Goal: Participate in discussion: Engage in conversation with other users on a specific topic

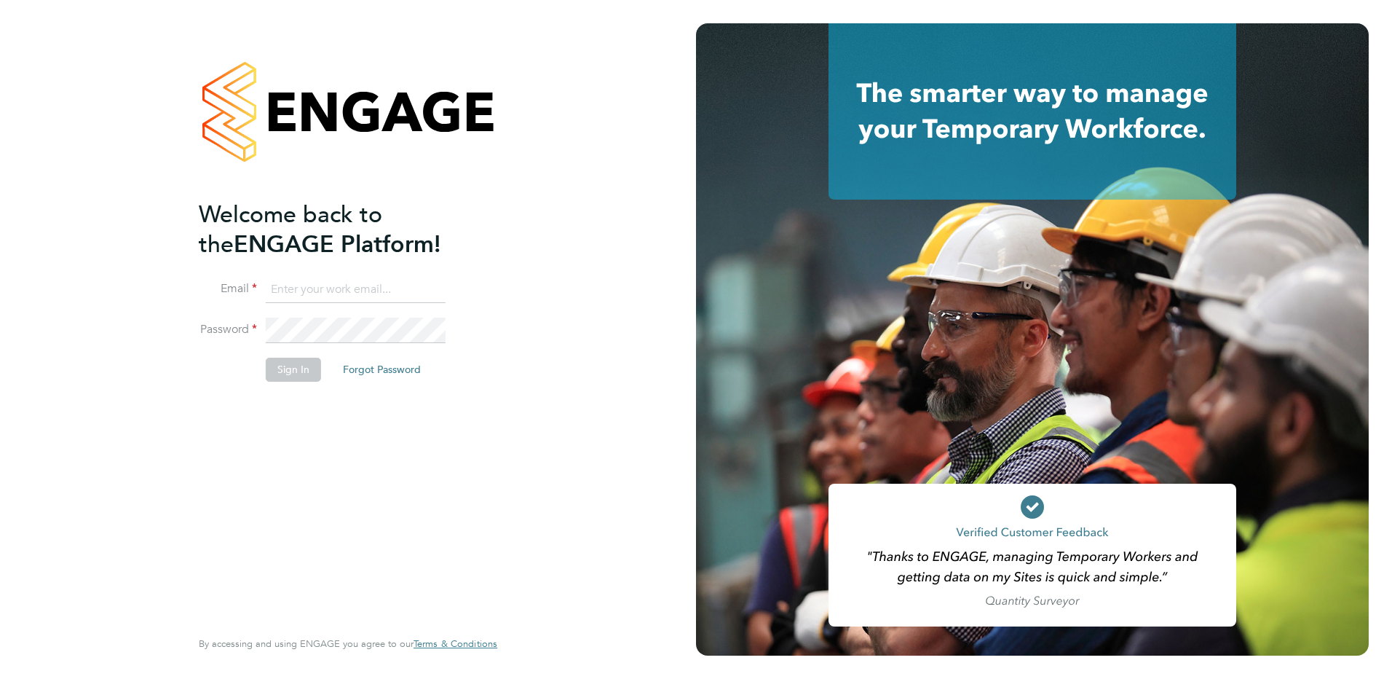
click at [362, 288] on input at bounding box center [356, 290] width 180 height 26
type input "KAREN.MARCELLINE@NCCLONDON.AC.UK"
drag, startPoint x: 452, startPoint y: 288, endPoint x: 175, endPoint y: 289, distance: 276.7
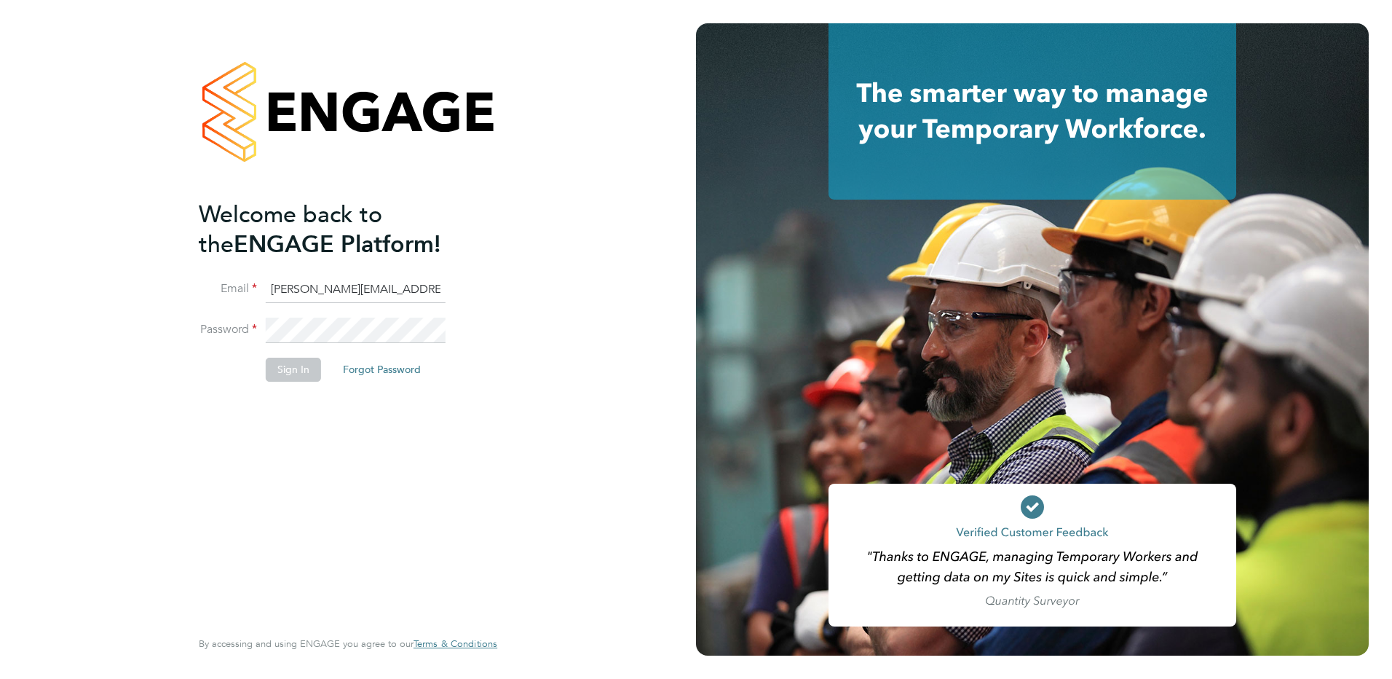
click at [175, 289] on div "Welcome back to the ENGAGE Platform! Email KAREN.MARCELLINE@NCCLONDON.AC.UK Pas…" at bounding box center [348, 339] width 357 height 679
click at [303, 314] on li "Email KAREN.MARCELLINE@NCCLONDON.AC.UK" at bounding box center [341, 297] width 284 height 41
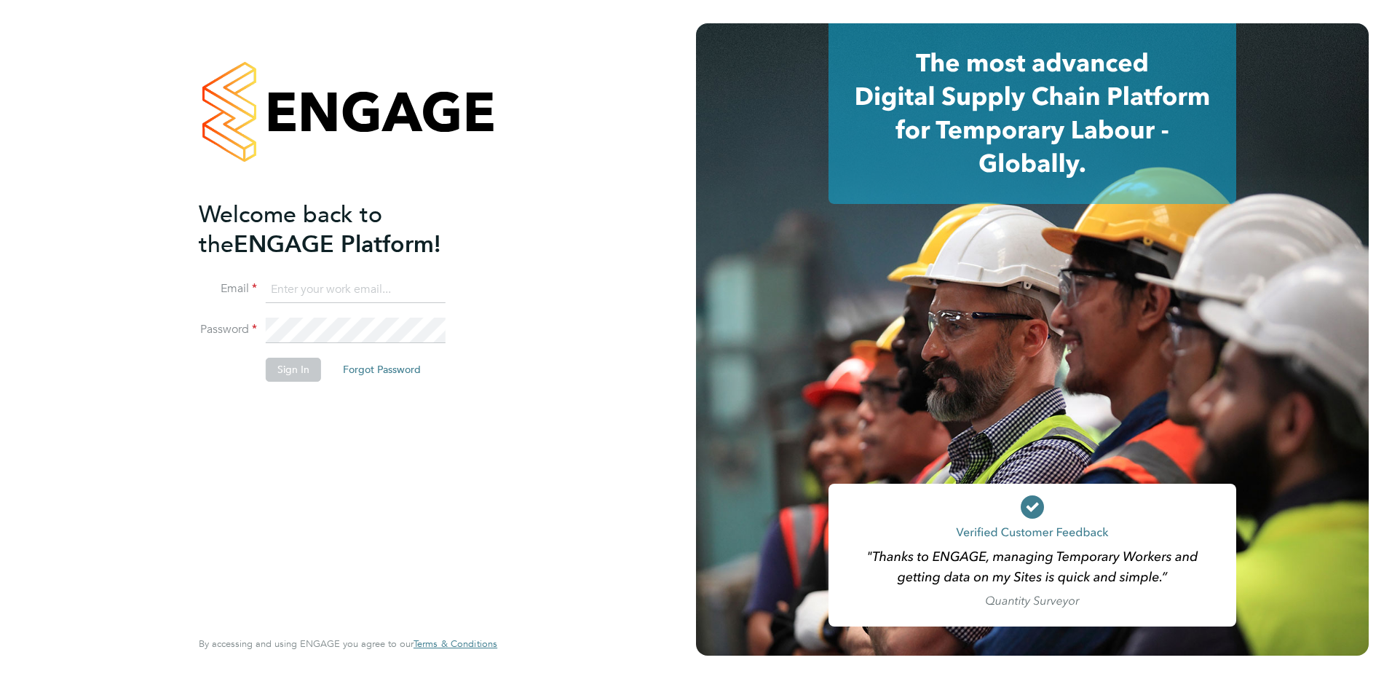
click at [290, 287] on input at bounding box center [356, 290] width 180 height 26
type input "karen.marcelline@ncclondon.ac.uk"
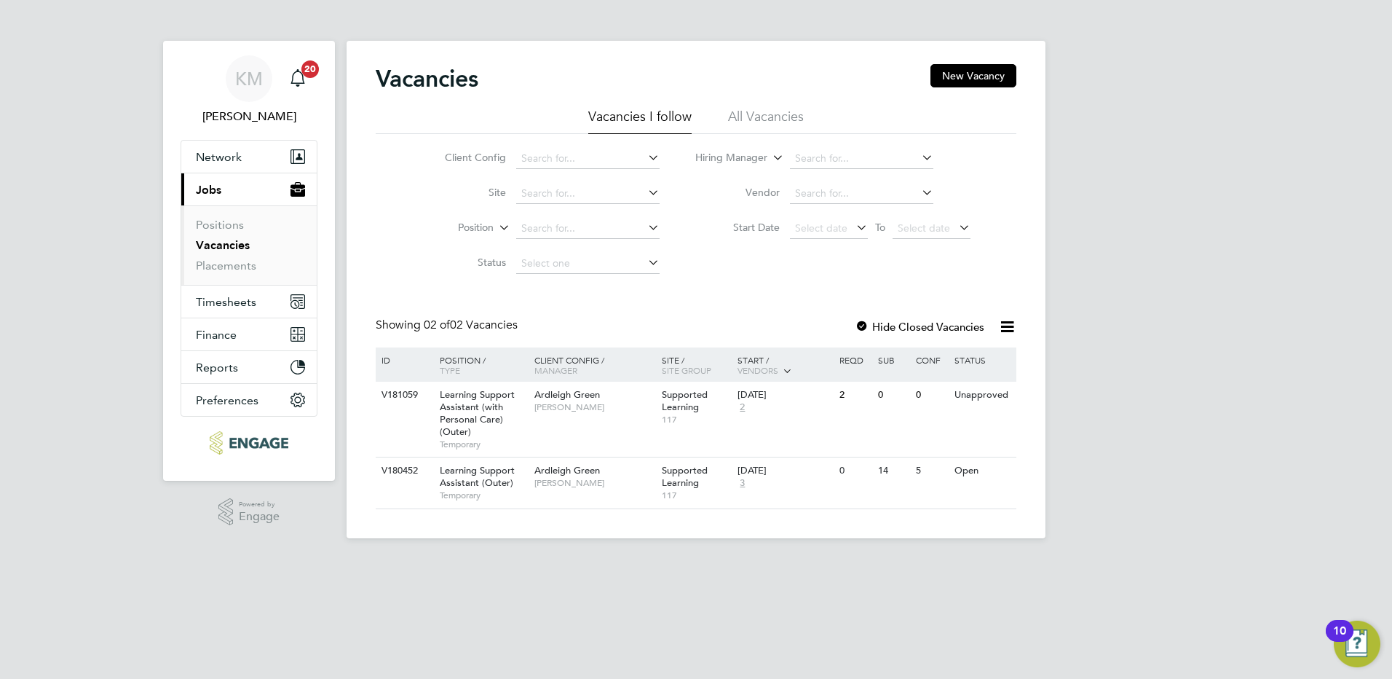
click at [229, 245] on link "Vacancies" at bounding box center [223, 245] width 54 height 14
click at [999, 469] on icon at bounding box center [996, 470] width 15 height 17
click at [963, 504] on li "View Details" at bounding box center [960, 504] width 84 height 20
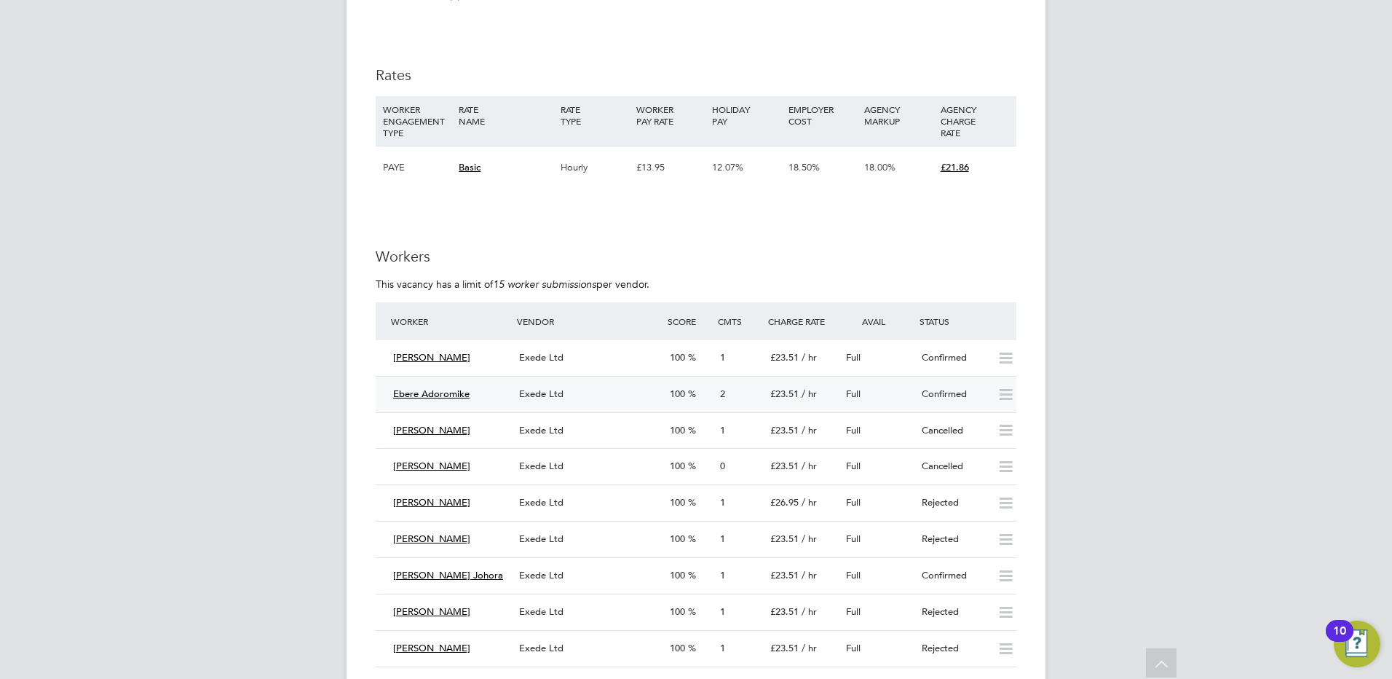
click at [447, 394] on span "Ebere Adoromike" at bounding box center [431, 393] width 76 height 12
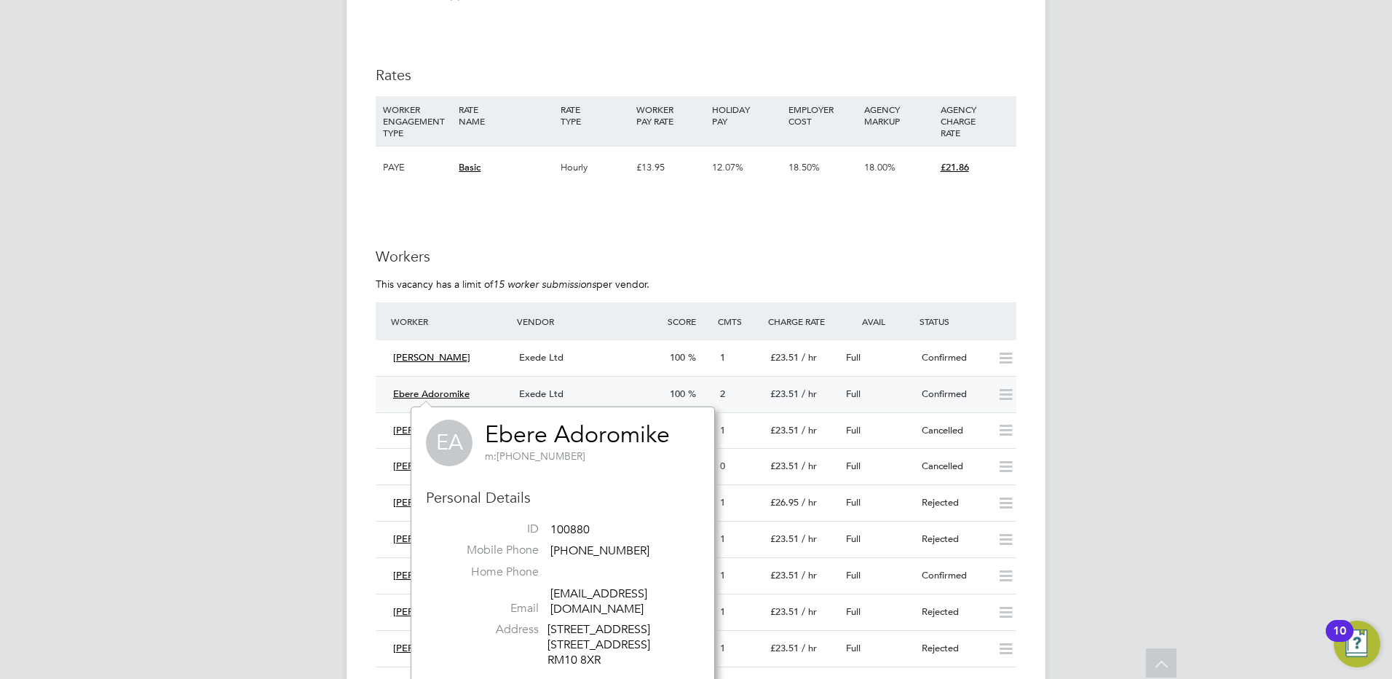
click at [534, 393] on span "Exede Ltd" at bounding box center [541, 393] width 44 height 12
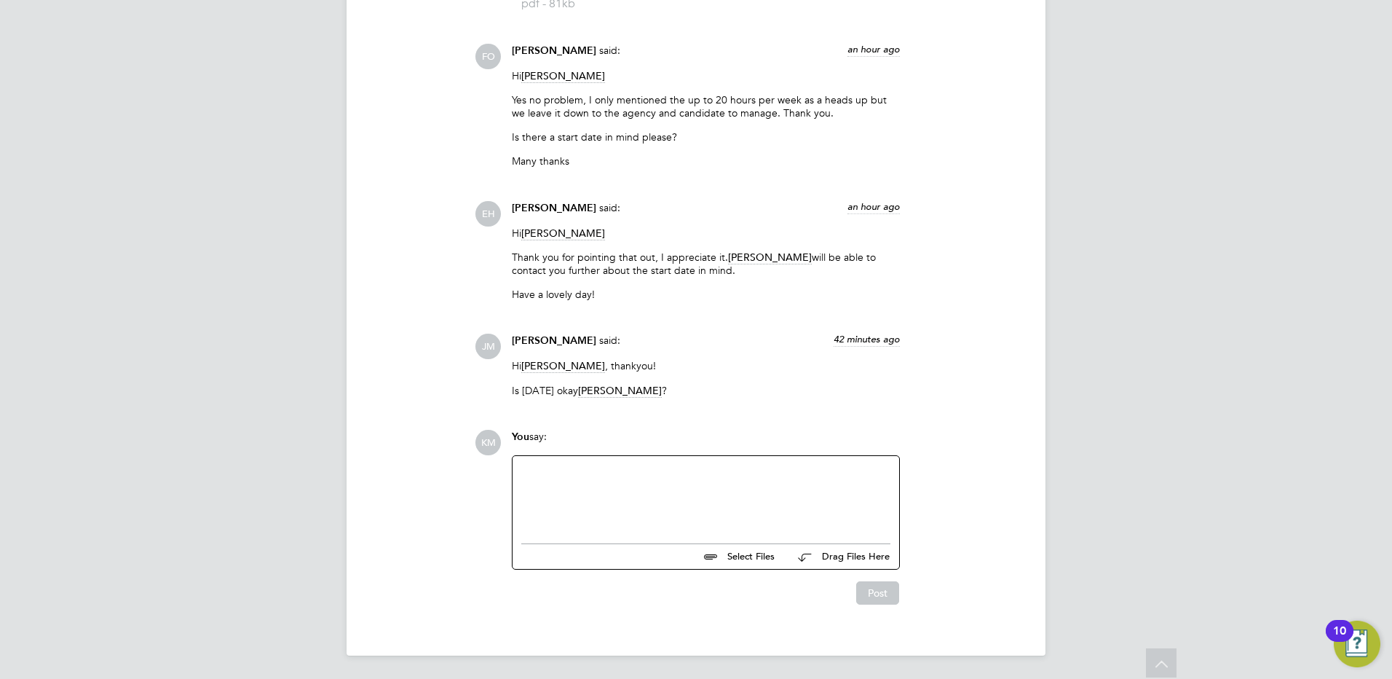
click at [588, 477] on div at bounding box center [705, 496] width 369 height 63
click at [866, 596] on button "Post" at bounding box center [877, 592] width 43 height 23
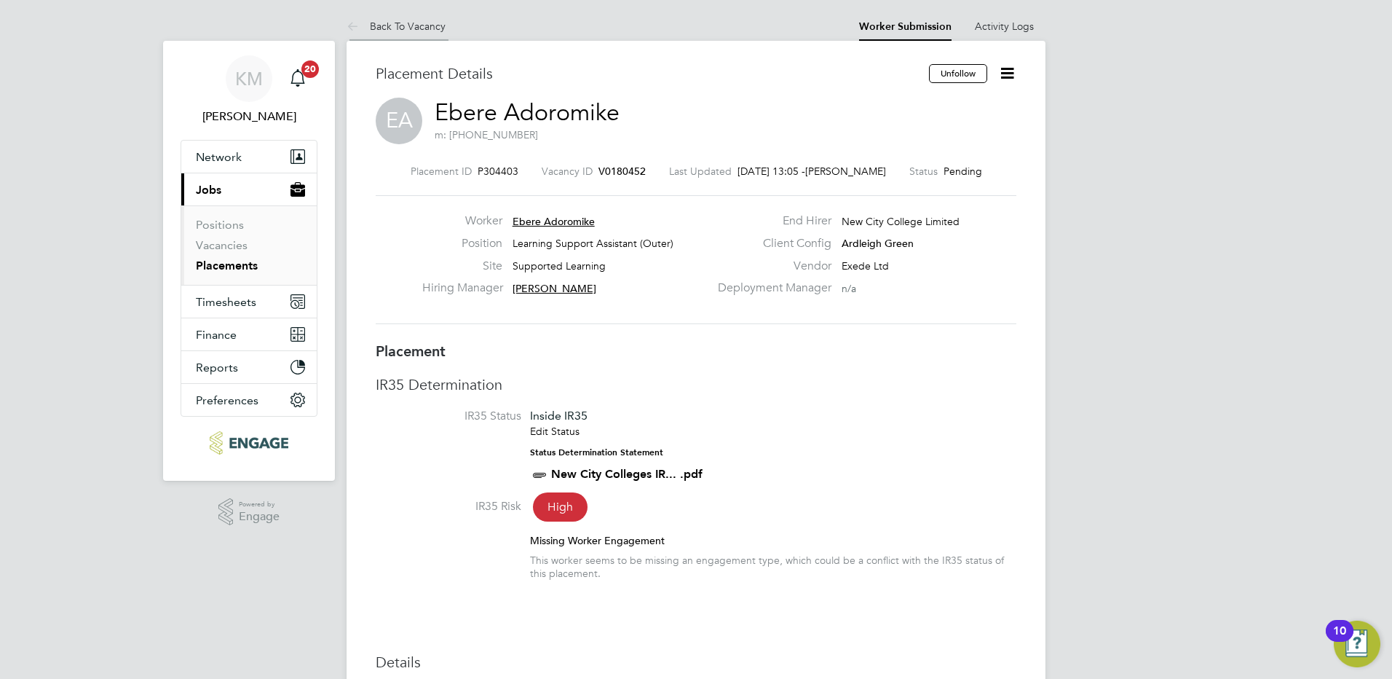
click at [397, 25] on link "Back To Vacancy" at bounding box center [396, 26] width 99 height 13
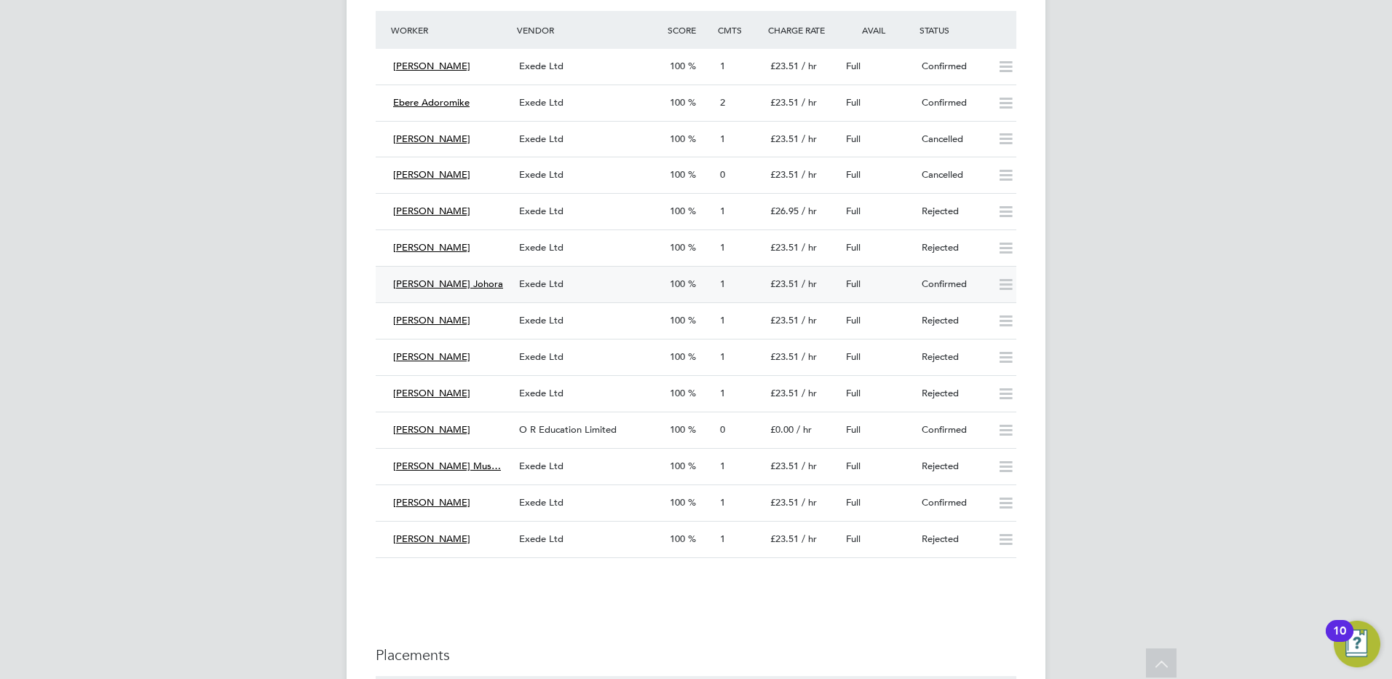
click at [545, 284] on span "Exede Ltd" at bounding box center [541, 283] width 44 height 12
